Goal: Task Accomplishment & Management: Manage account settings

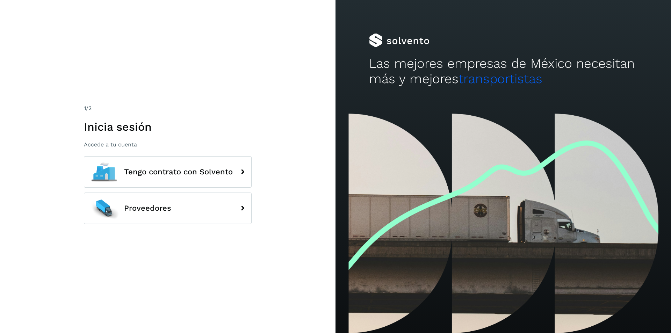
click at [200, 281] on div "1 /2 Inicia sesión Accede a tu cuenta Tengo contrato con Solvento Proveedores" at bounding box center [167, 166] width 335 height 333
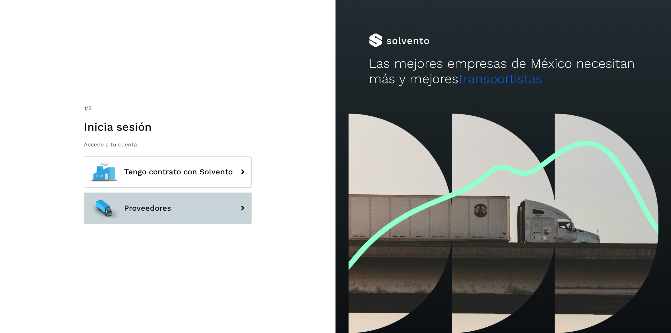
click at [160, 218] on button "Proveedores" at bounding box center [168, 207] width 168 height 31
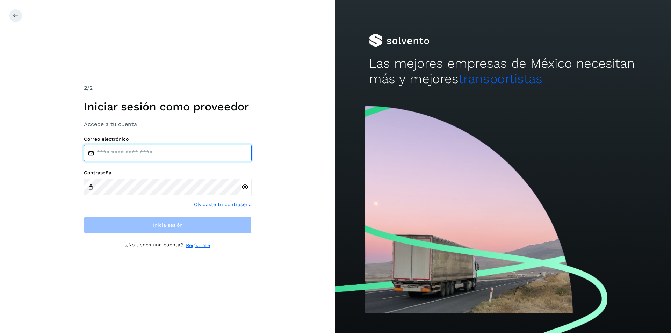
type input "**********"
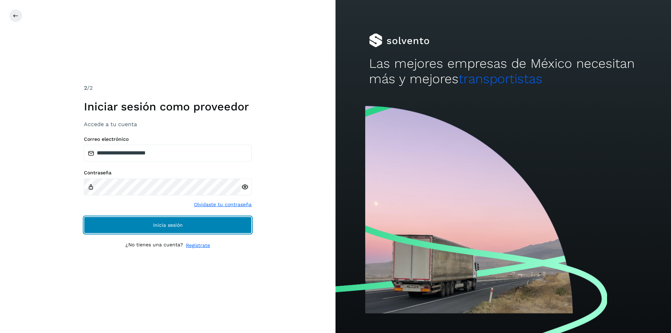
click at [171, 227] on span "Inicia sesión" at bounding box center [168, 224] width 30 height 5
